Goal: Complete application form: Complete application form

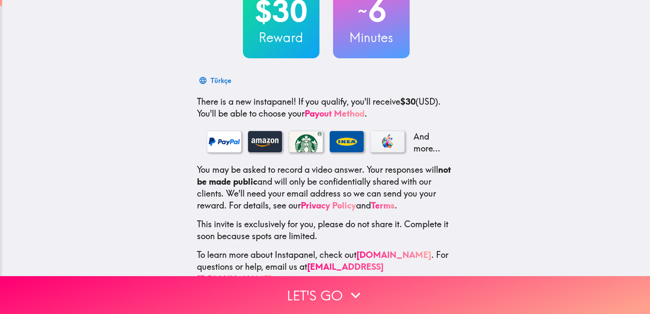
scroll to position [89, 0]
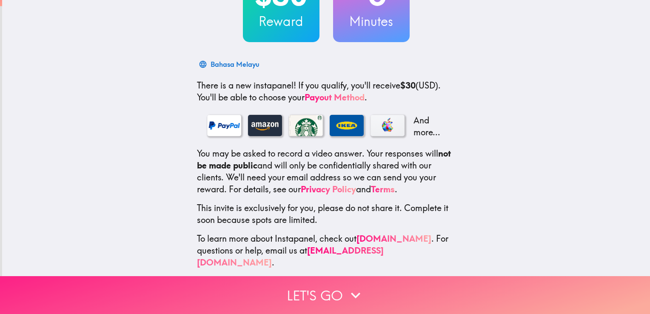
click at [336, 288] on button "Let's go" at bounding box center [325, 295] width 650 height 38
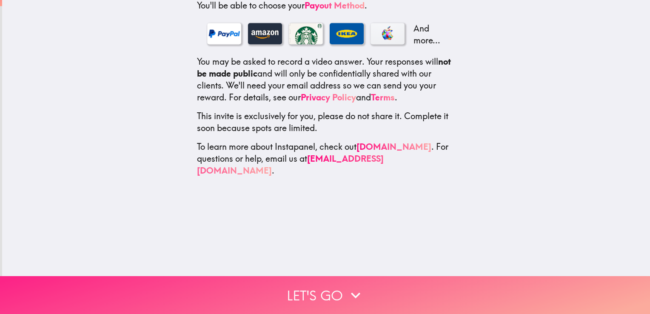
scroll to position [0, 0]
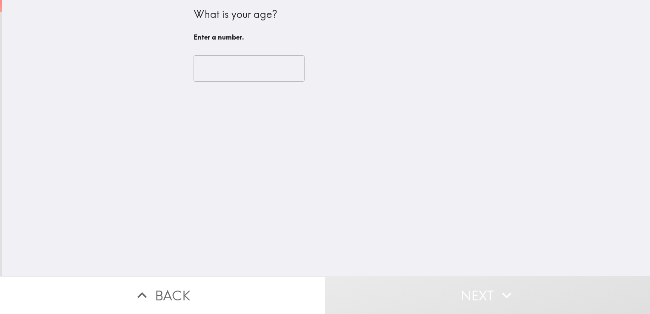
click at [249, 79] on input "number" at bounding box center [249, 68] width 111 height 26
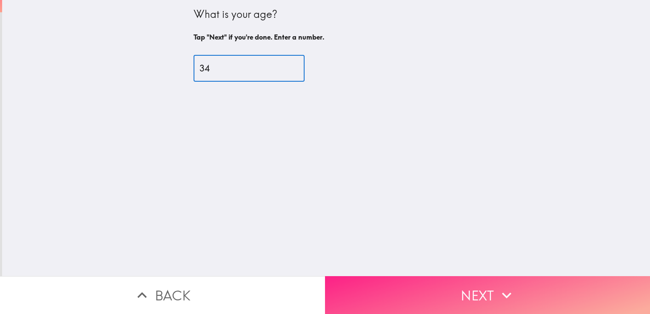
type input "34"
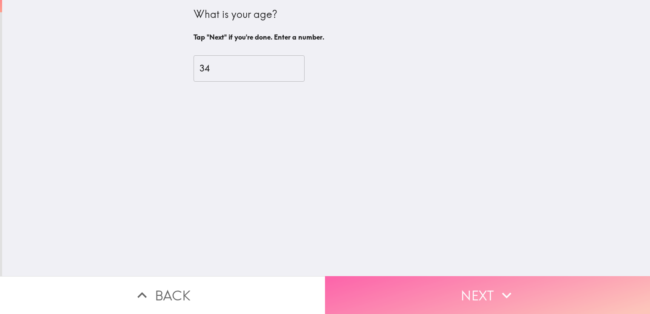
click at [433, 281] on button "Next" at bounding box center [487, 295] width 325 height 38
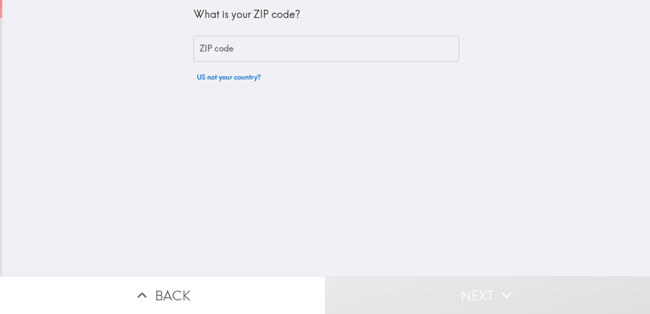
click at [273, 54] on input "ZIP code" at bounding box center [327, 49] width 266 height 26
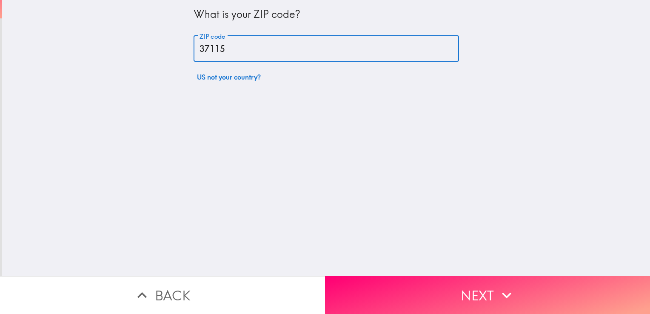
type input "37115"
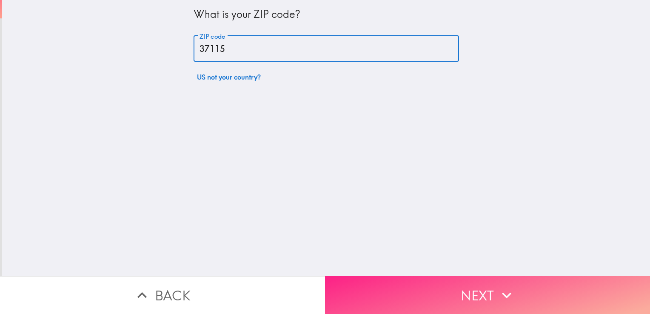
click at [367, 294] on button "Next" at bounding box center [487, 295] width 325 height 38
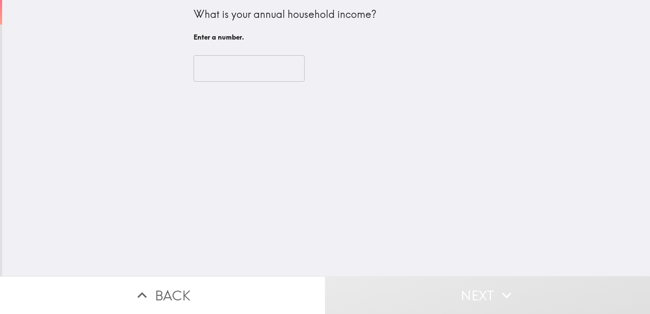
click at [250, 72] on input "number" at bounding box center [249, 68] width 111 height 26
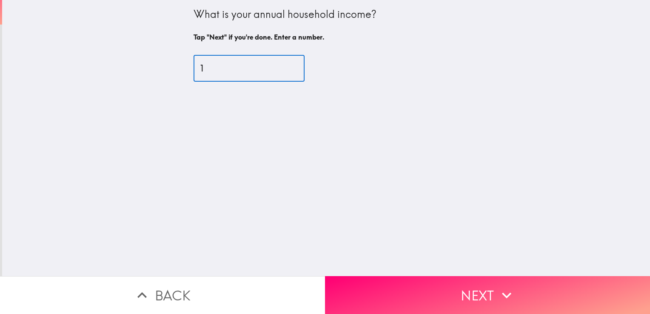
click at [284, 65] on input "1" at bounding box center [249, 68] width 111 height 26
click at [284, 65] on input "2" at bounding box center [249, 68] width 111 height 26
click at [284, 65] on input "3" at bounding box center [249, 68] width 111 height 26
type input "4"
click at [284, 65] on input "4" at bounding box center [249, 68] width 111 height 26
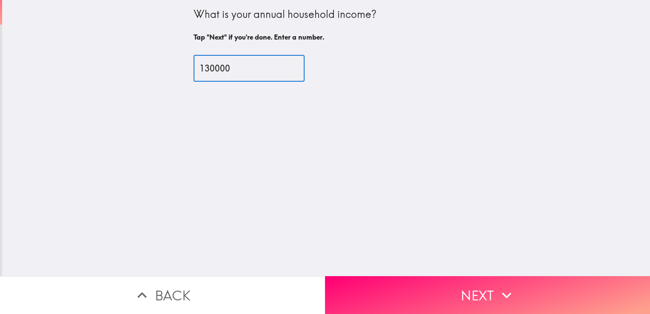
type input "130000"
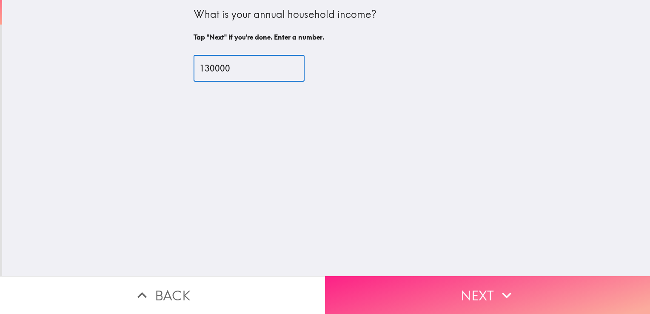
click at [475, 294] on button "Next" at bounding box center [487, 295] width 325 height 38
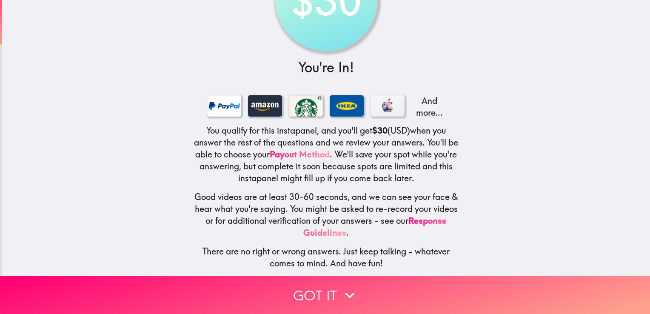
scroll to position [71, 0]
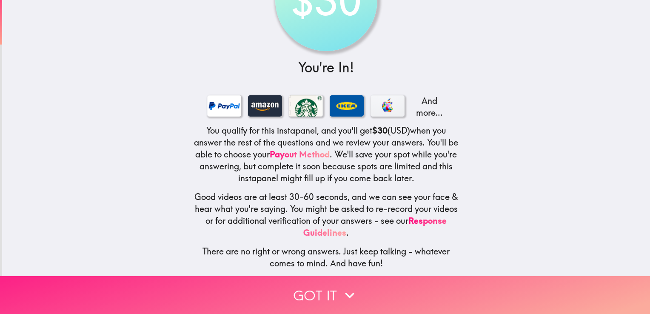
click at [303, 289] on button "Got it" at bounding box center [325, 295] width 650 height 38
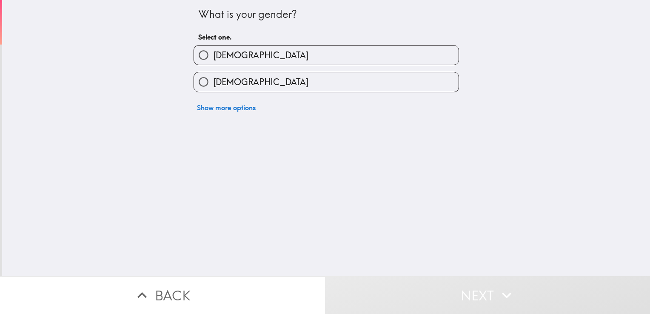
scroll to position [0, 0]
click at [231, 79] on span "[DEMOGRAPHIC_DATA]" at bounding box center [260, 82] width 95 height 12
click at [213, 79] on input "[DEMOGRAPHIC_DATA]" at bounding box center [203, 81] width 19 height 19
radio input "true"
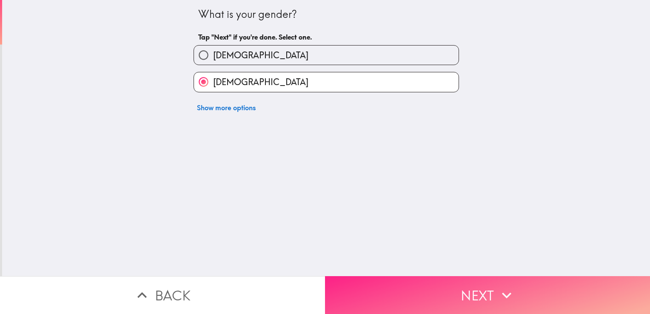
click at [369, 283] on button "Next" at bounding box center [487, 295] width 325 height 38
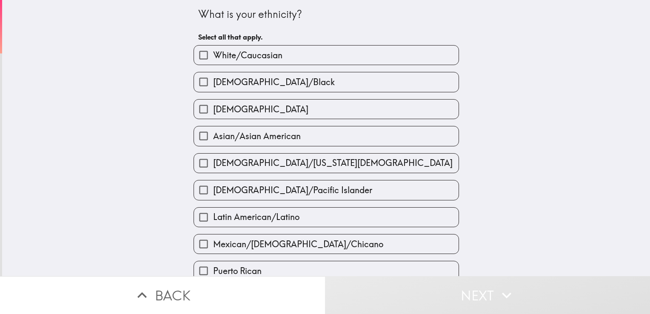
click at [196, 57] on input "White/Caucasian" at bounding box center [203, 55] width 19 height 19
checkbox input "true"
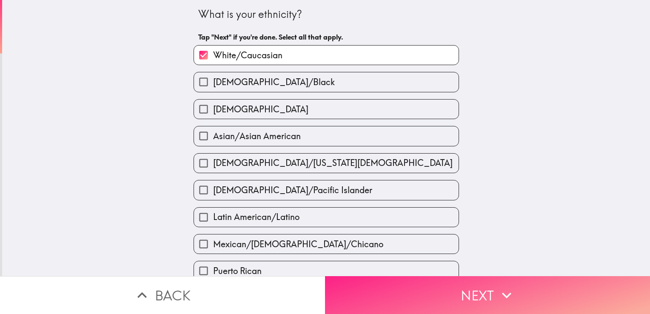
click at [380, 289] on button "Next" at bounding box center [487, 295] width 325 height 38
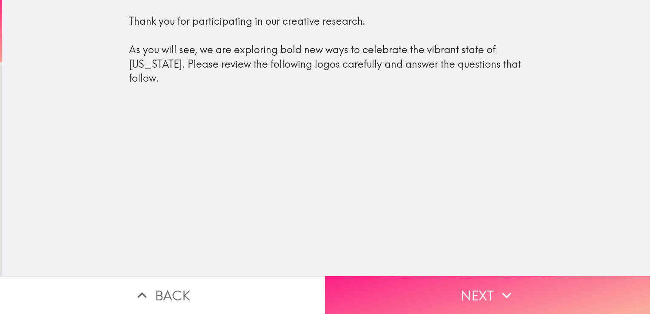
click at [412, 295] on button "Next" at bounding box center [487, 295] width 325 height 38
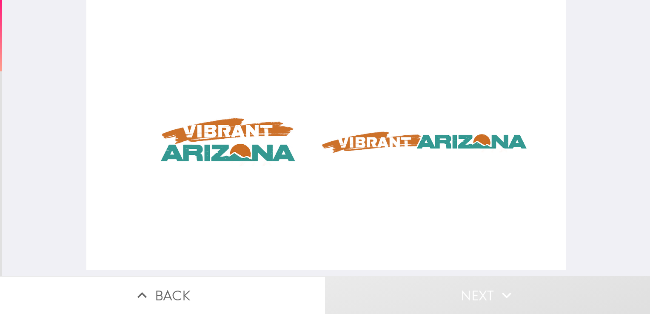
click at [233, 140] on div at bounding box center [326, 135] width 480 height 270
click at [463, 288] on button "Next" at bounding box center [487, 295] width 325 height 38
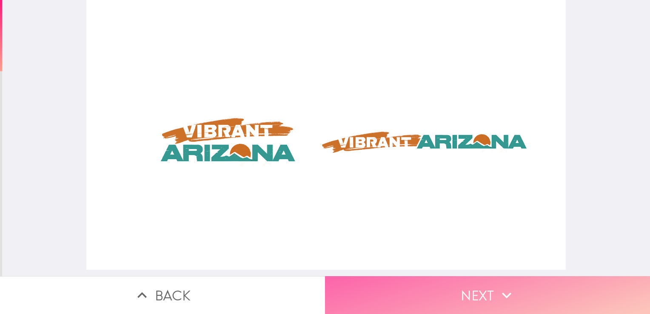
click at [475, 287] on button "Next" at bounding box center [487, 295] width 325 height 38
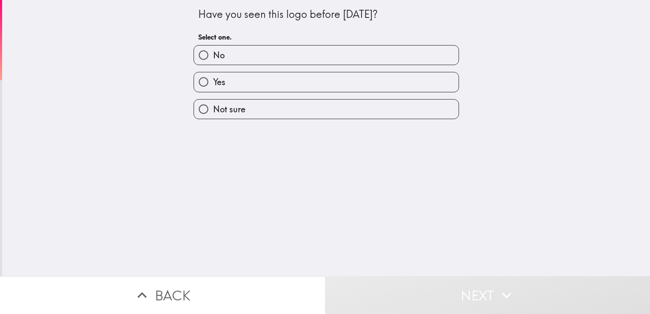
click at [194, 56] on input "No" at bounding box center [203, 55] width 19 height 19
radio input "true"
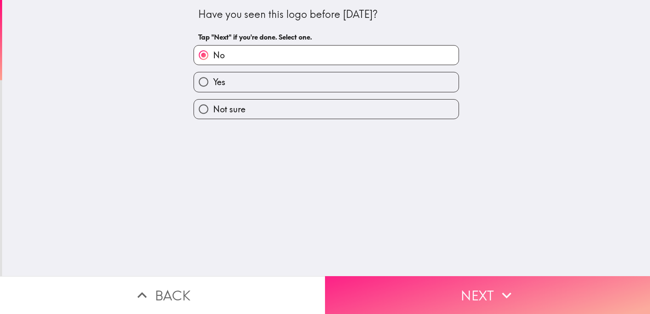
click at [450, 292] on button "Next" at bounding box center [487, 295] width 325 height 38
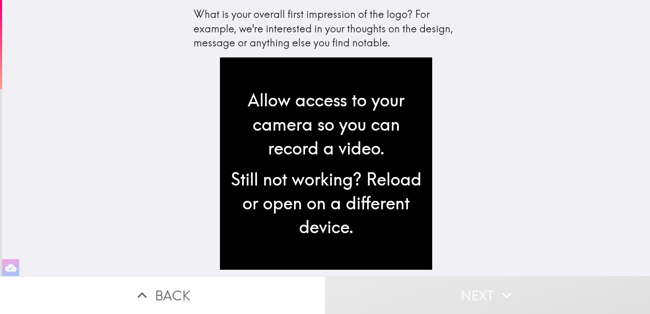
click at [190, 140] on div "Allow access to your camera so you can record a video. Still not working? Reloa…" at bounding box center [326, 166] width 272 height 219
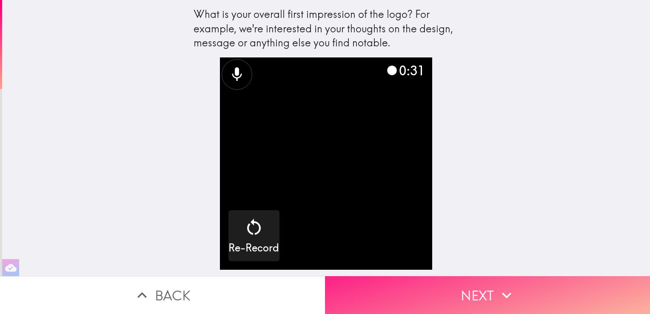
click at [472, 285] on button "Next" at bounding box center [487, 295] width 325 height 38
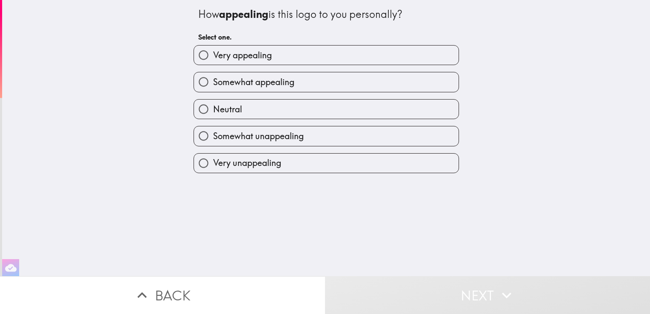
click at [221, 57] on span "Very appealing" at bounding box center [242, 55] width 59 height 12
click at [213, 57] on input "Very appealing" at bounding box center [203, 55] width 19 height 19
radio input "true"
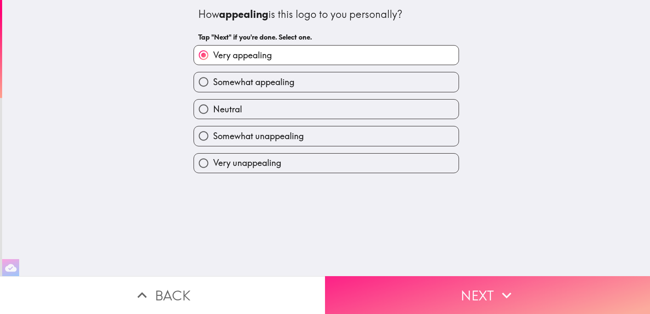
click at [393, 292] on button "Next" at bounding box center [487, 295] width 325 height 38
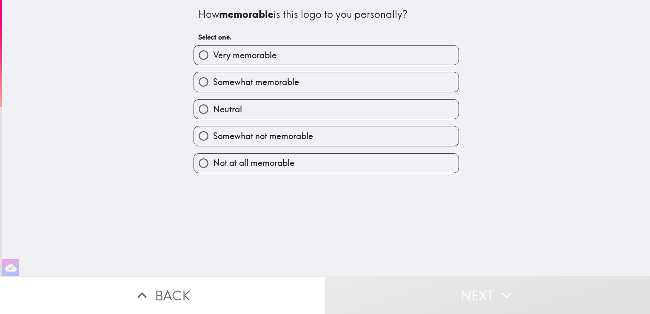
click at [308, 75] on label "Somewhat memorable" at bounding box center [326, 81] width 265 height 19
click at [213, 75] on input "Somewhat memorable" at bounding box center [203, 81] width 19 height 19
radio input "true"
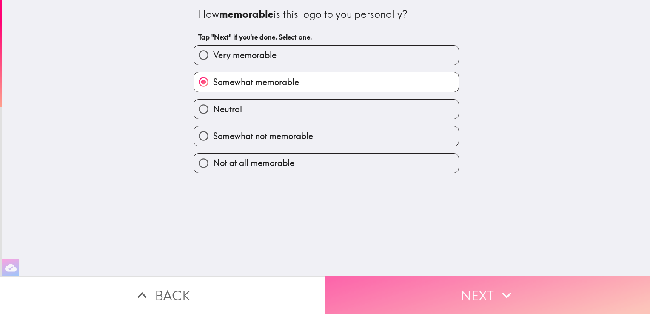
click at [408, 286] on button "Next" at bounding box center [487, 295] width 325 height 38
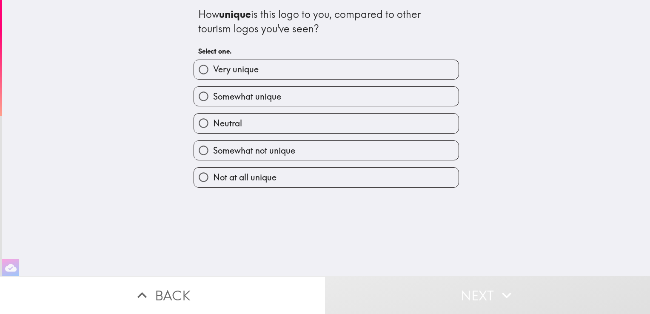
click at [293, 93] on label "Somewhat unique" at bounding box center [326, 96] width 265 height 19
click at [213, 93] on input "Somewhat unique" at bounding box center [203, 96] width 19 height 19
radio input "true"
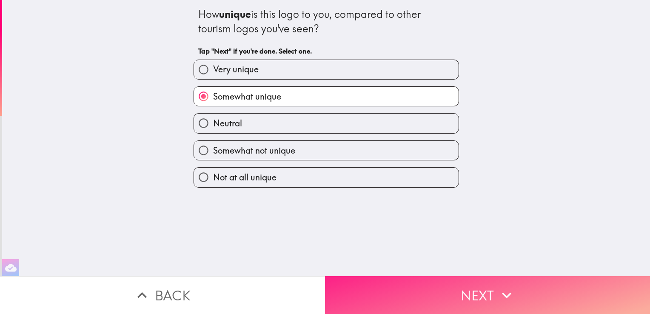
click at [410, 276] on button "Next" at bounding box center [487, 295] width 325 height 38
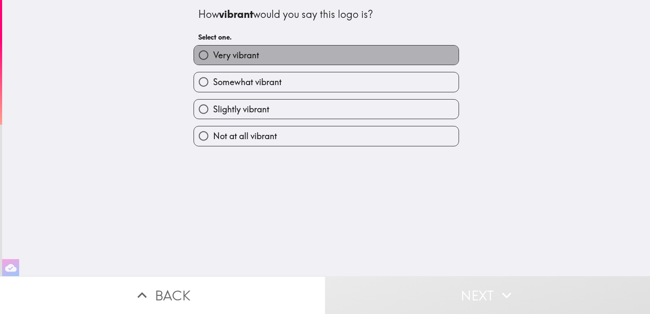
click at [294, 53] on label "Very vibrant" at bounding box center [326, 55] width 265 height 19
click at [213, 53] on input "Very vibrant" at bounding box center [203, 55] width 19 height 19
radio input "true"
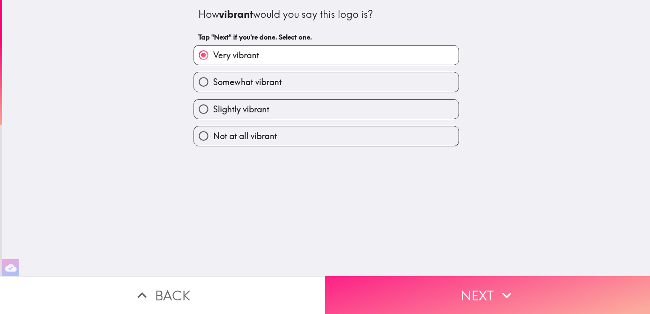
click at [405, 277] on button "Next" at bounding box center [487, 295] width 325 height 38
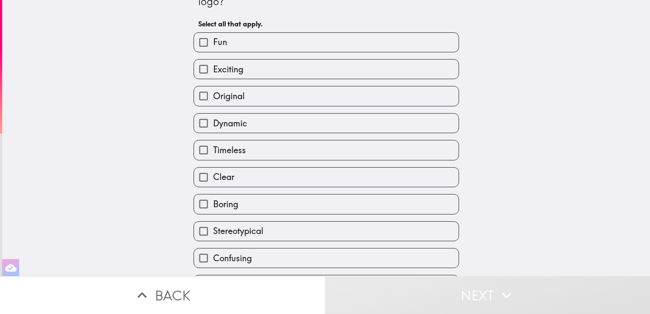
scroll to position [36, 0]
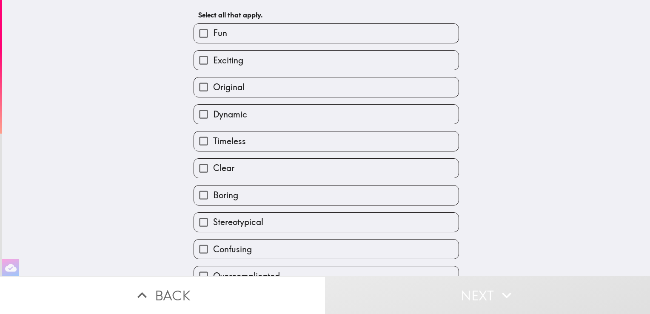
click at [195, 167] on input "Clear" at bounding box center [203, 168] width 19 height 19
checkbox input "true"
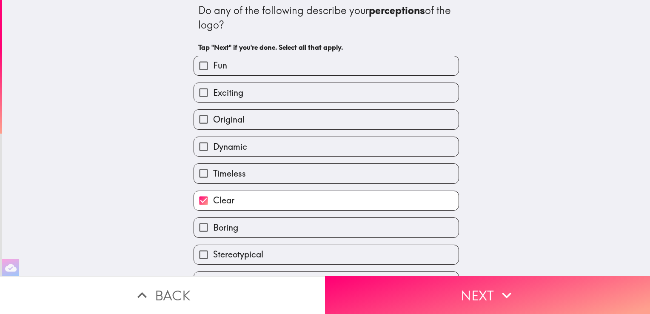
scroll to position [0, 0]
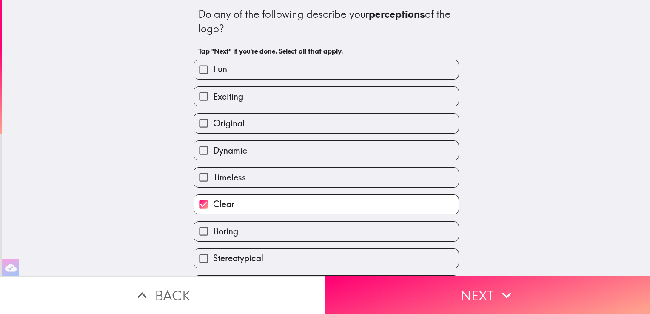
click at [196, 76] on input "Fun" at bounding box center [203, 69] width 19 height 19
checkbox input "true"
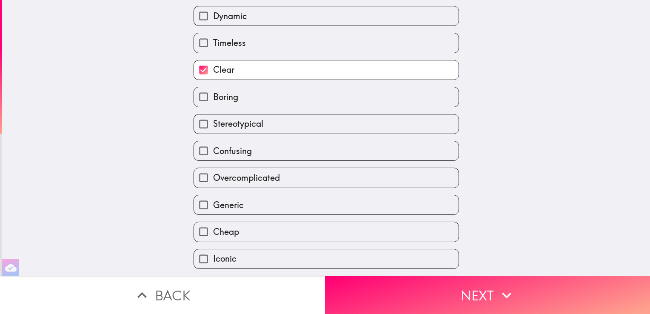
scroll to position [158, 0]
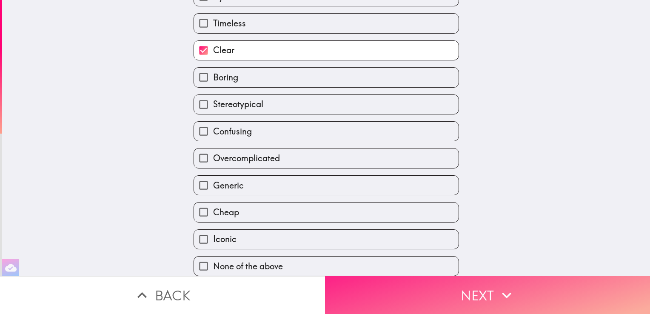
click at [375, 293] on button "Next" at bounding box center [487, 295] width 325 height 38
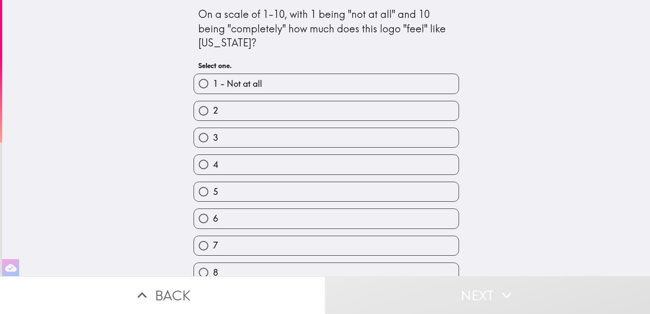
scroll to position [65, 0]
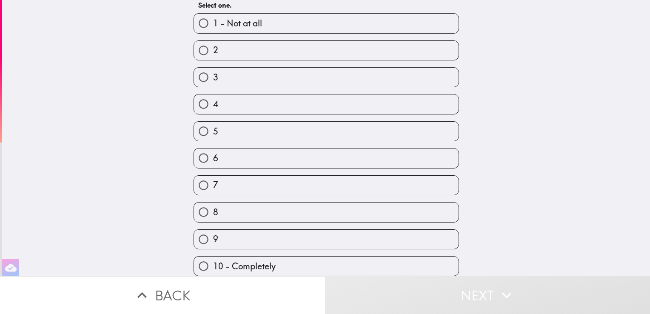
click at [321, 232] on label "9" at bounding box center [326, 239] width 265 height 19
click at [213, 232] on input "9" at bounding box center [203, 239] width 19 height 19
radio input "true"
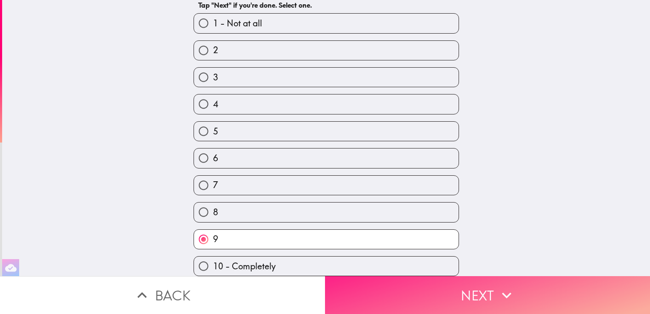
click at [408, 295] on button "Next" at bounding box center [487, 295] width 325 height 38
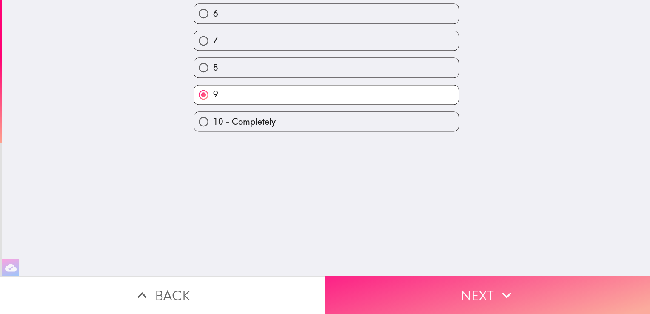
scroll to position [0, 0]
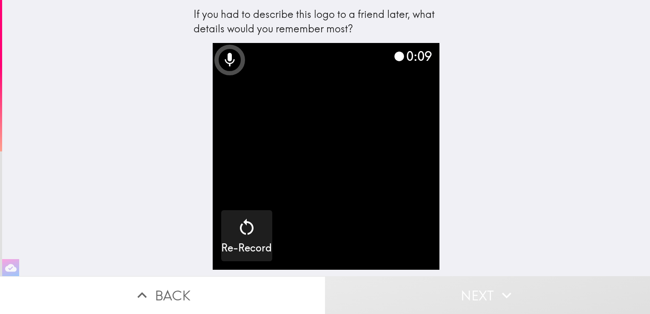
click at [398, 155] on video "button" at bounding box center [326, 156] width 227 height 227
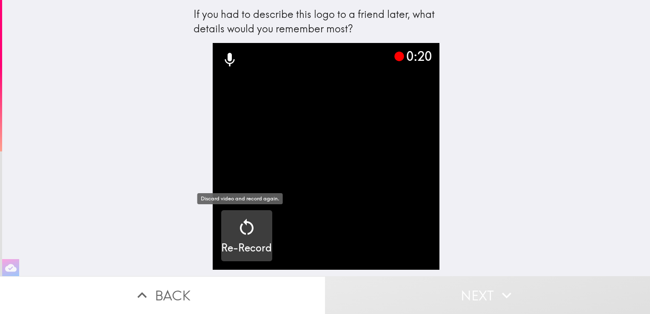
click at [237, 235] on icon "button" at bounding box center [247, 227] width 20 height 20
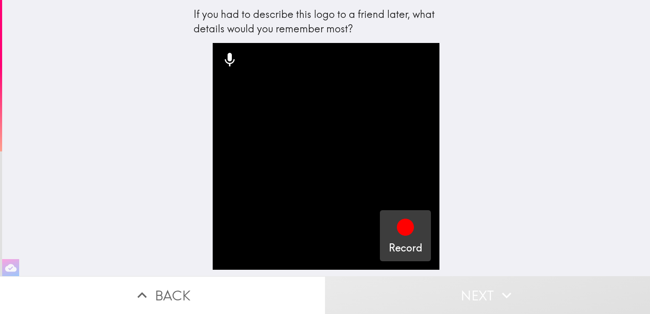
click at [397, 227] on icon "button" at bounding box center [405, 227] width 17 height 17
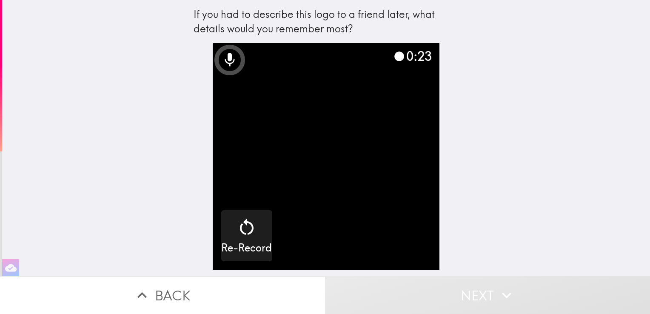
click at [394, 60] on icon at bounding box center [399, 56] width 10 height 10
click at [413, 58] on div "0:25" at bounding box center [413, 56] width 38 height 18
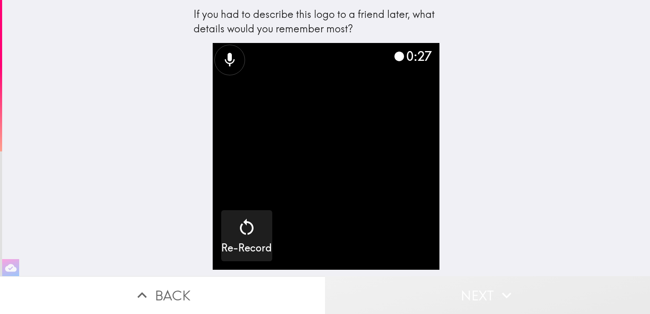
click at [476, 290] on button "Next" at bounding box center [487, 295] width 325 height 38
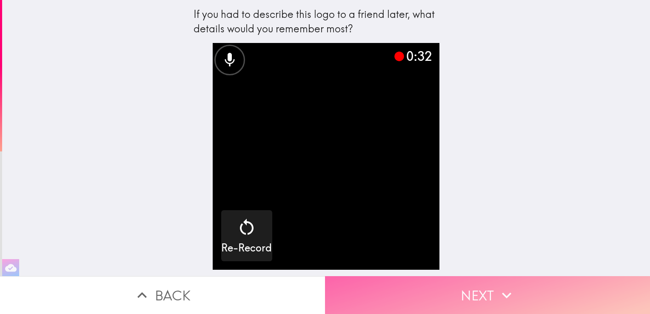
click at [487, 293] on button "Next" at bounding box center [487, 295] width 325 height 38
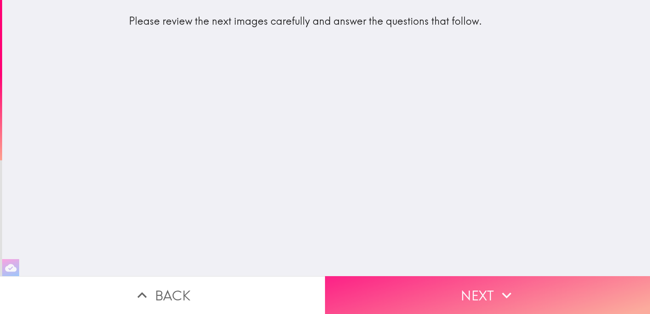
click at [469, 281] on button "Next" at bounding box center [487, 295] width 325 height 38
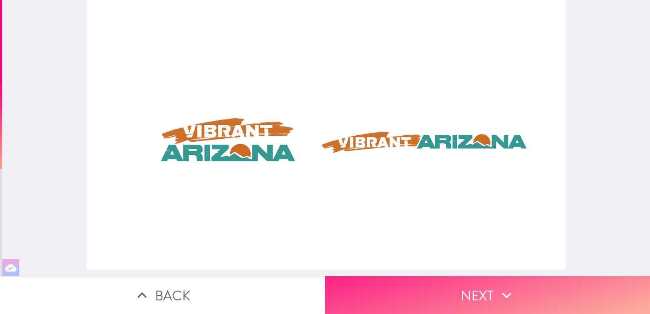
click at [479, 283] on button "Next" at bounding box center [487, 295] width 325 height 38
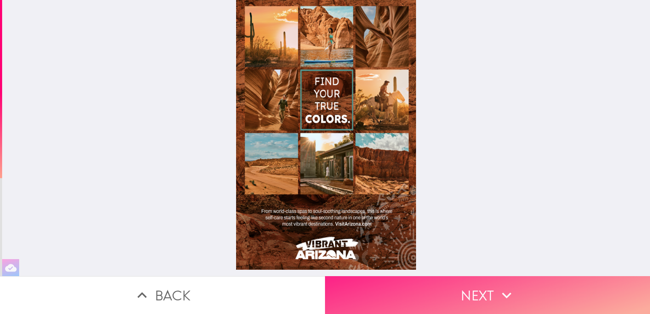
click at [465, 292] on button "Next" at bounding box center [487, 295] width 325 height 38
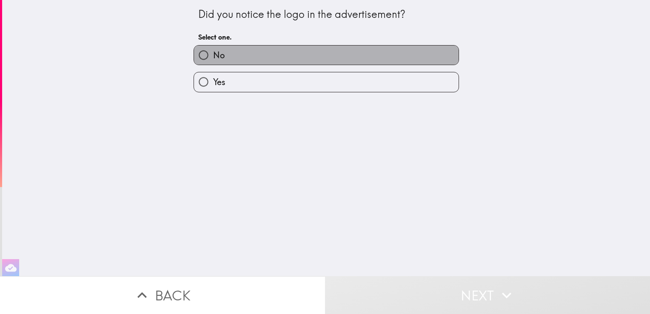
click at [259, 59] on label "No" at bounding box center [326, 55] width 265 height 19
click at [213, 59] on input "No" at bounding box center [203, 55] width 19 height 19
radio input "true"
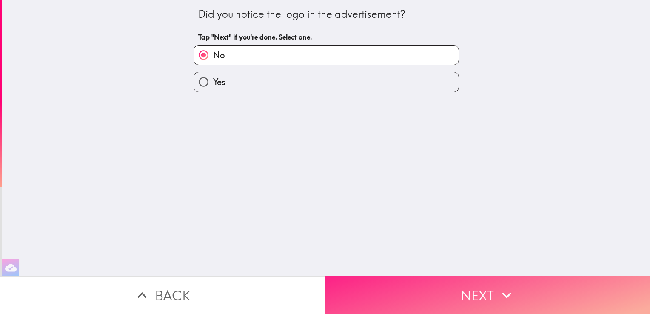
click at [446, 285] on button "Next" at bounding box center [487, 295] width 325 height 38
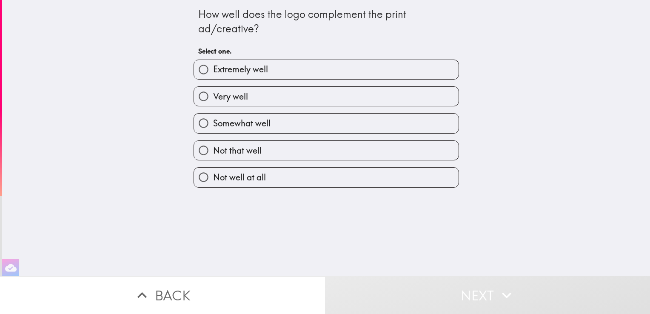
click at [324, 71] on label "Extremely well" at bounding box center [326, 69] width 265 height 19
click at [213, 71] on input "Extremely well" at bounding box center [203, 69] width 19 height 19
radio input "true"
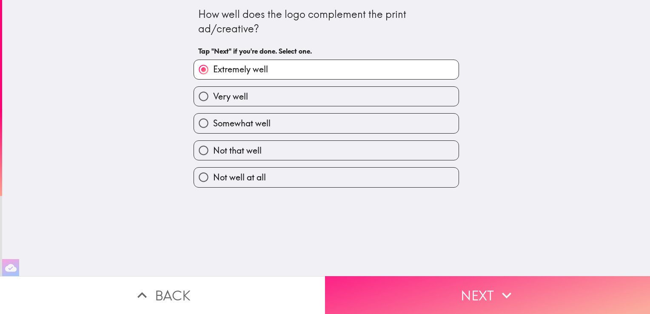
click at [438, 281] on button "Next" at bounding box center [487, 295] width 325 height 38
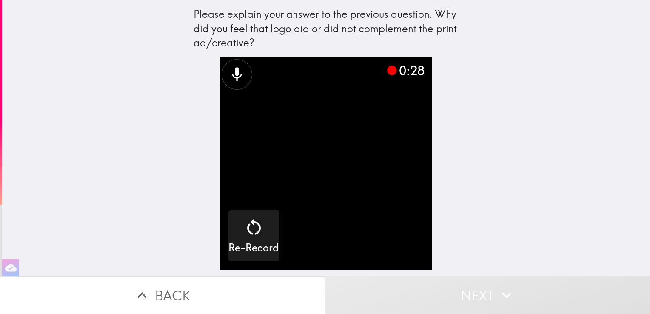
click at [388, 70] on icon at bounding box center [392, 71] width 10 height 10
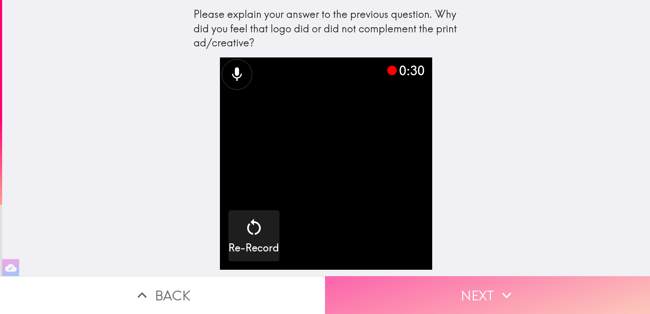
click at [462, 288] on button "Next" at bounding box center [487, 295] width 325 height 38
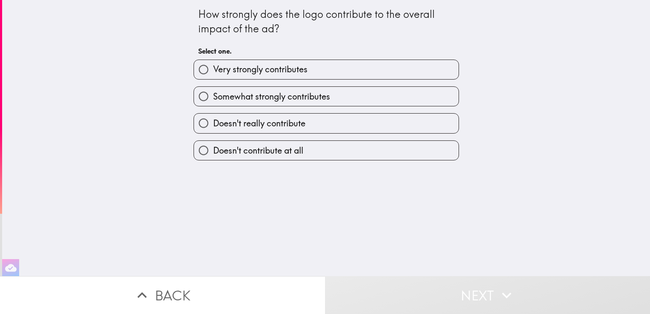
click at [284, 96] on span "Somewhat strongly contributes" at bounding box center [271, 97] width 117 height 12
click at [213, 96] on input "Somewhat strongly contributes" at bounding box center [203, 96] width 19 height 19
radio input "true"
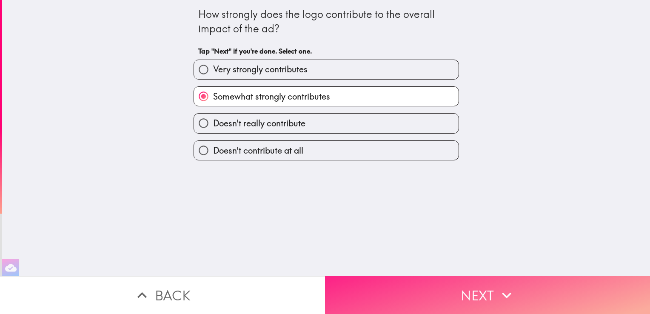
click at [417, 295] on button "Next" at bounding box center [487, 295] width 325 height 38
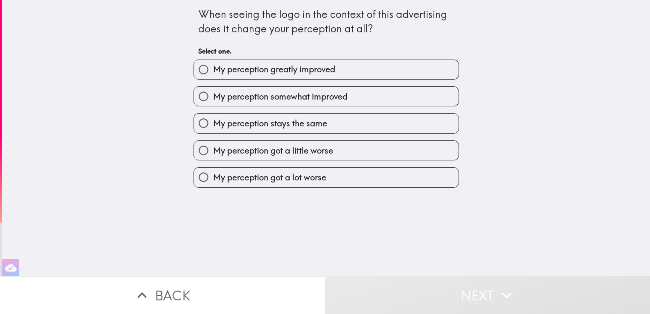
click at [312, 119] on span "My perception stays the same" at bounding box center [270, 123] width 114 height 12
click at [213, 119] on input "My perception stays the same" at bounding box center [203, 123] width 19 height 19
radio input "true"
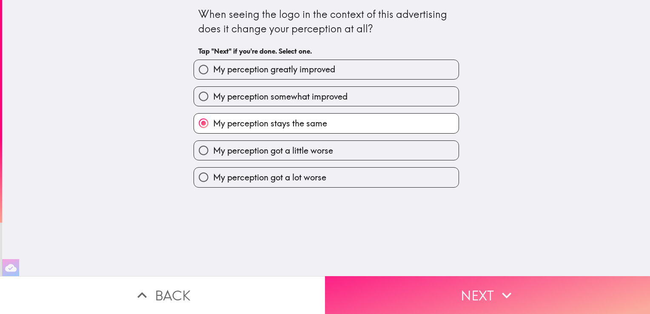
click at [417, 283] on button "Next" at bounding box center [487, 295] width 325 height 38
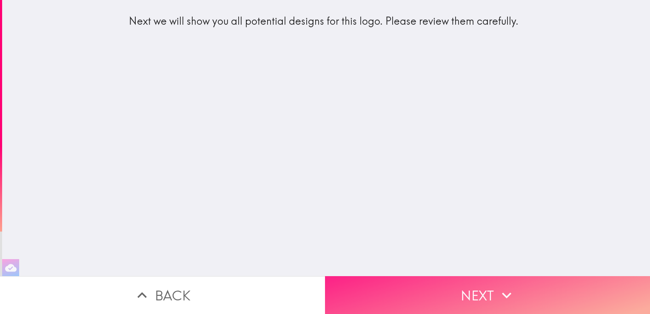
click at [428, 284] on button "Next" at bounding box center [487, 295] width 325 height 38
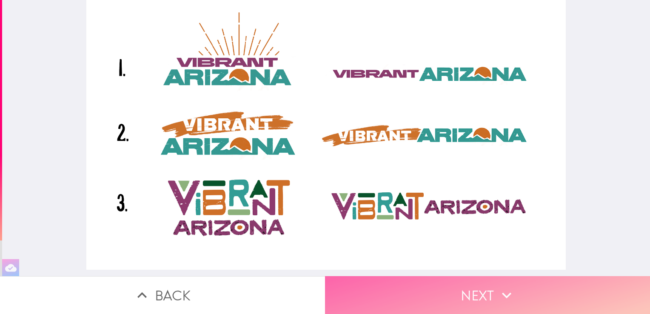
click at [452, 278] on button "Next" at bounding box center [487, 295] width 325 height 38
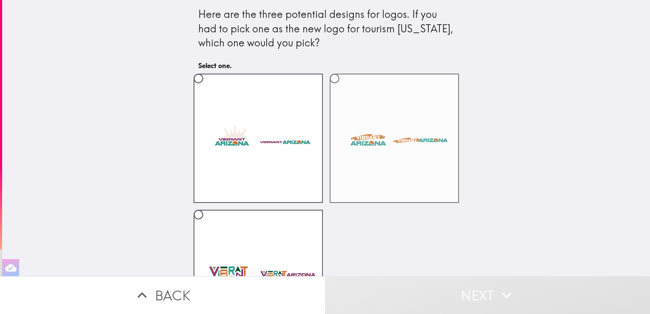
click at [361, 172] on label at bounding box center [394, 138] width 129 height 129
click at [344, 88] on input "radio" at bounding box center [334, 78] width 19 height 19
radio input "true"
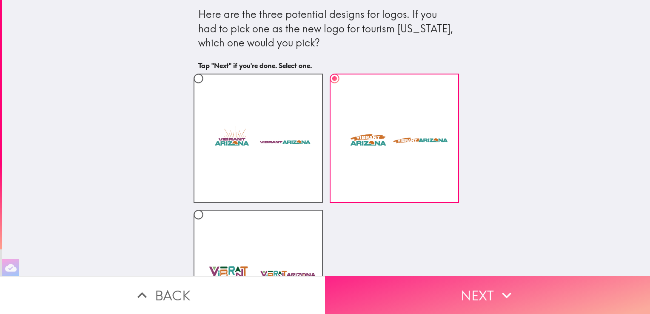
click at [401, 293] on button "Next" at bounding box center [487, 295] width 325 height 38
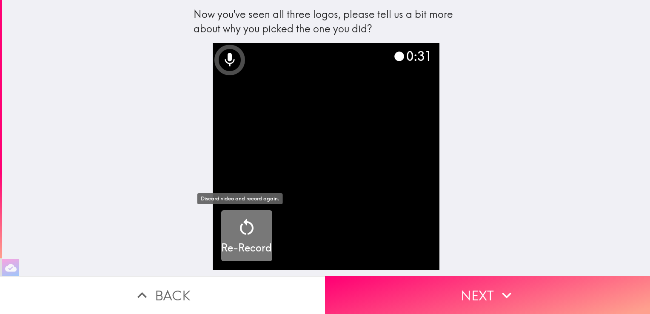
click at [237, 233] on icon "button" at bounding box center [247, 227] width 20 height 20
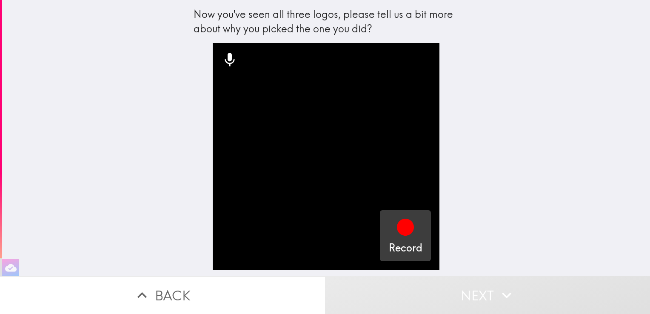
click at [389, 229] on div "Record" at bounding box center [406, 236] width 34 height 38
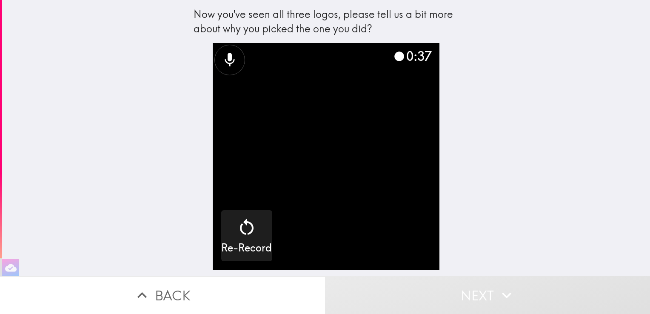
click at [394, 57] on icon at bounding box center [399, 56] width 10 height 10
click at [412, 60] on div "0:41" at bounding box center [413, 56] width 38 height 18
click at [461, 291] on button "Next" at bounding box center [487, 295] width 325 height 38
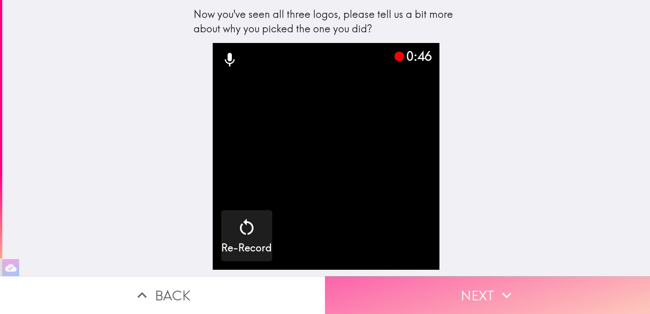
click at [459, 290] on button "Next" at bounding box center [487, 295] width 325 height 38
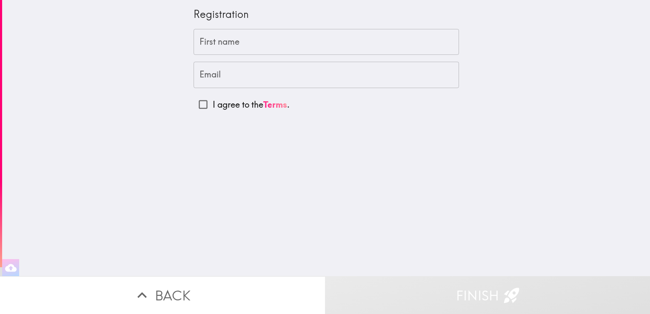
click at [261, 45] on input "First name" at bounding box center [327, 42] width 266 height 26
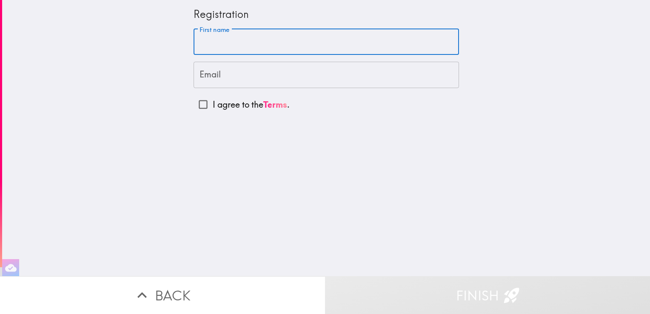
type input "[PERSON_NAME]"
type input "[EMAIL_ADDRESS][DOMAIN_NAME]"
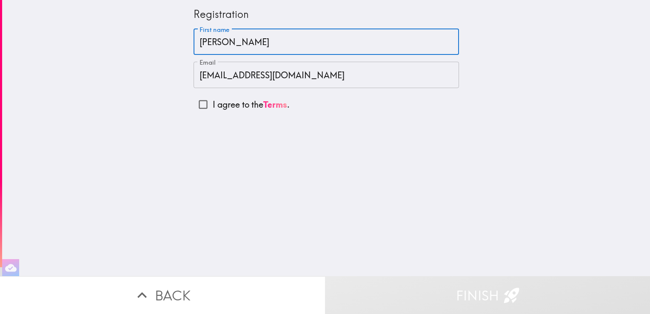
click at [197, 103] on input "I agree to the Terms ." at bounding box center [203, 104] width 19 height 19
checkbox input "true"
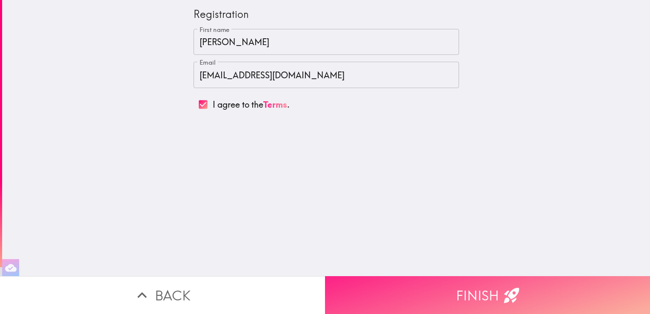
click at [390, 280] on button "Finish" at bounding box center [487, 295] width 325 height 38
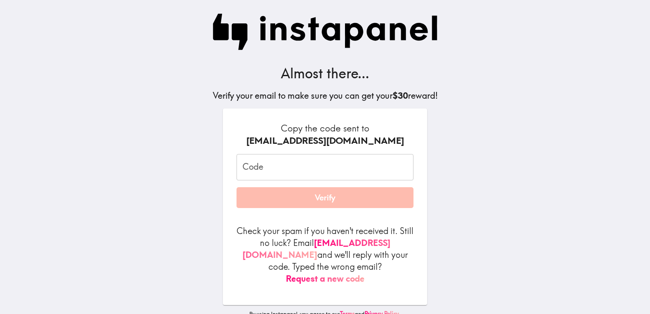
click at [306, 171] on input "Code" at bounding box center [325, 167] width 177 height 26
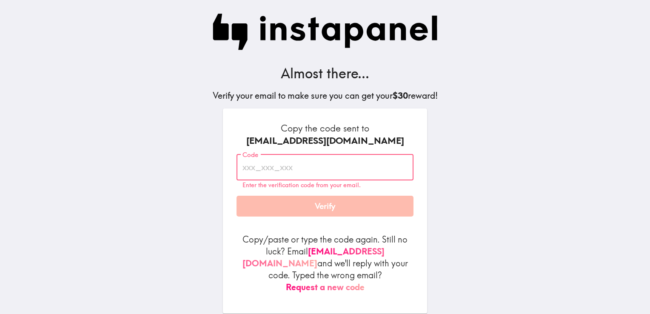
paste input "AKq_gda_ePb"
type input "AKq_gda_ePb"
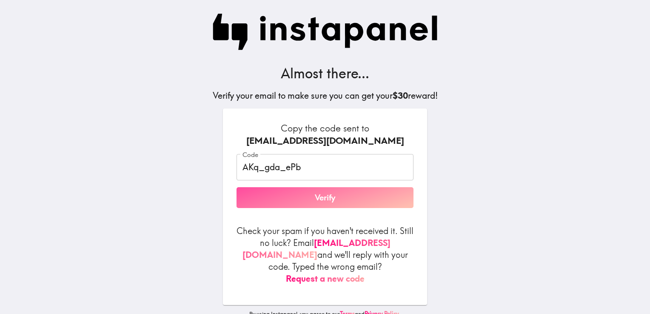
click at [285, 204] on button "Verify" at bounding box center [325, 197] width 177 height 21
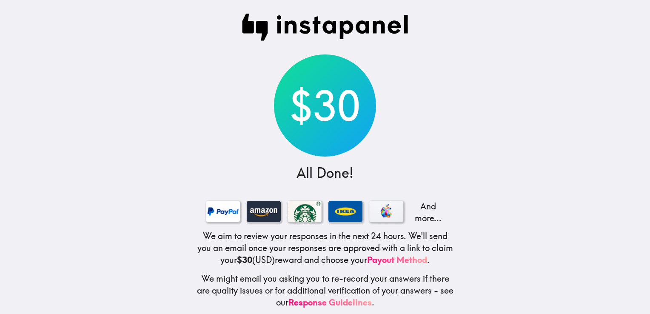
scroll to position [14, 0]
